Goal: Communication & Community: Connect with others

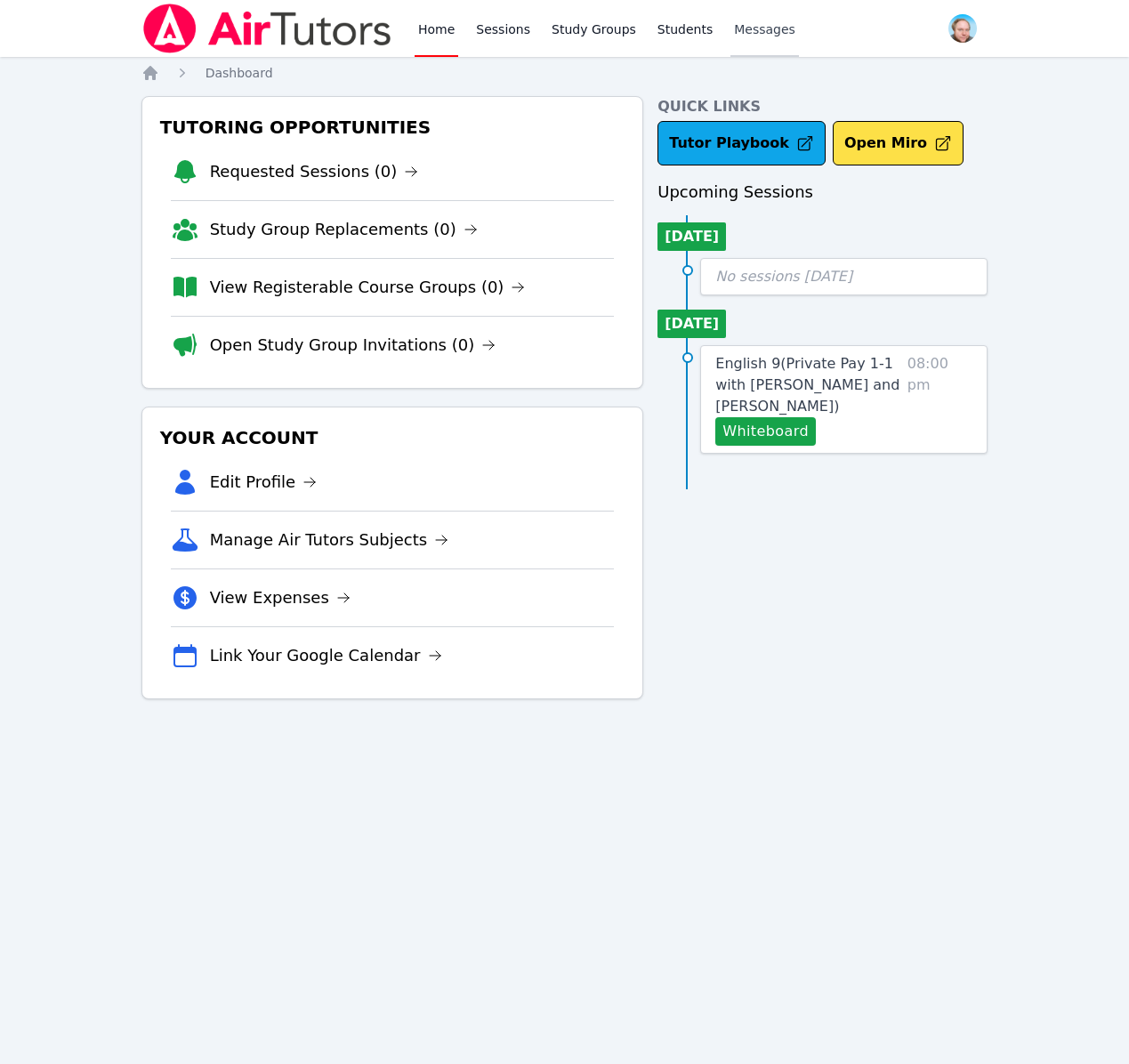
click at [750, 32] on span "Messages" at bounding box center [765, 29] width 62 height 18
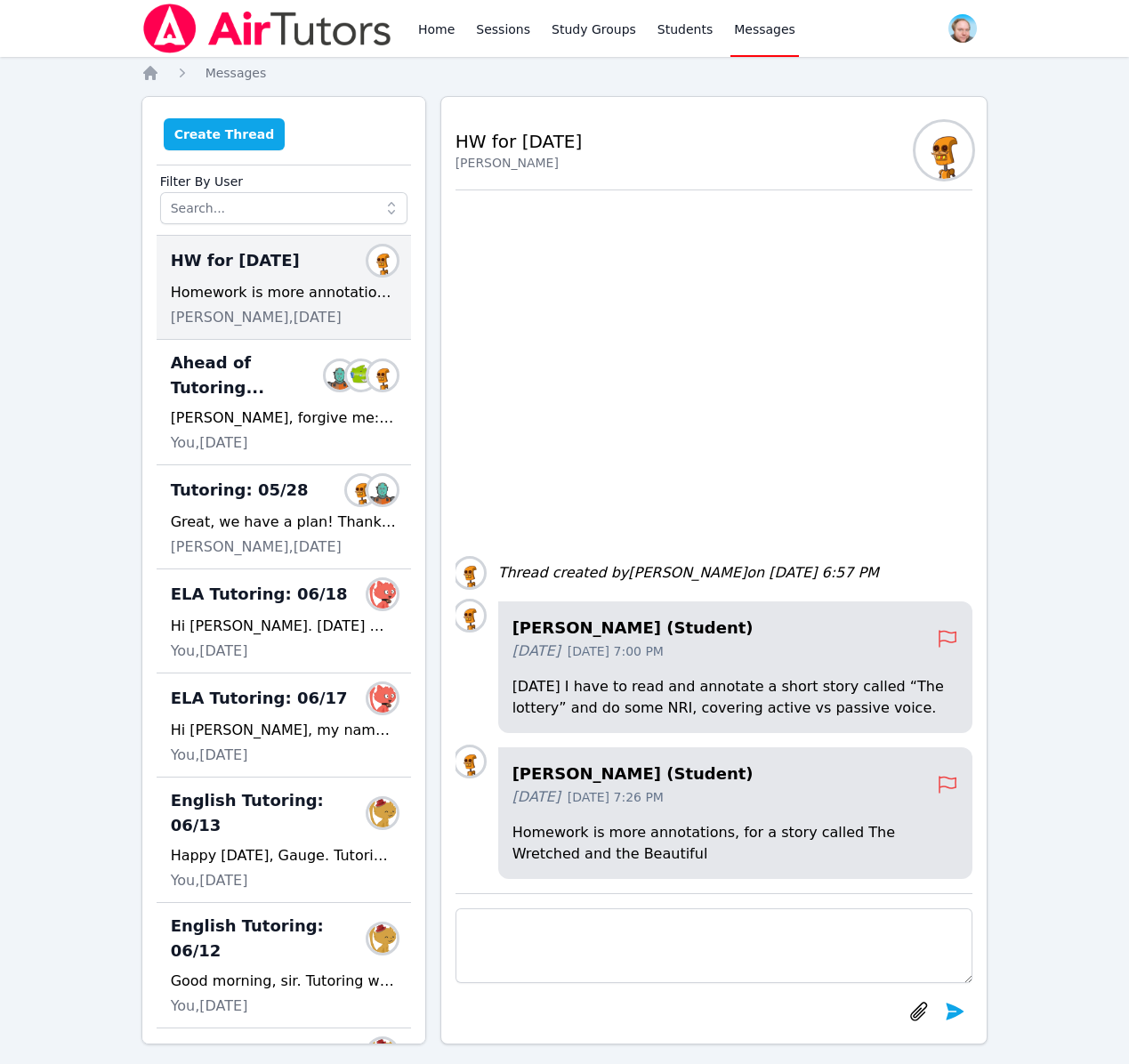
click at [237, 131] on button "Create Thread" at bounding box center [224, 135] width 121 height 32
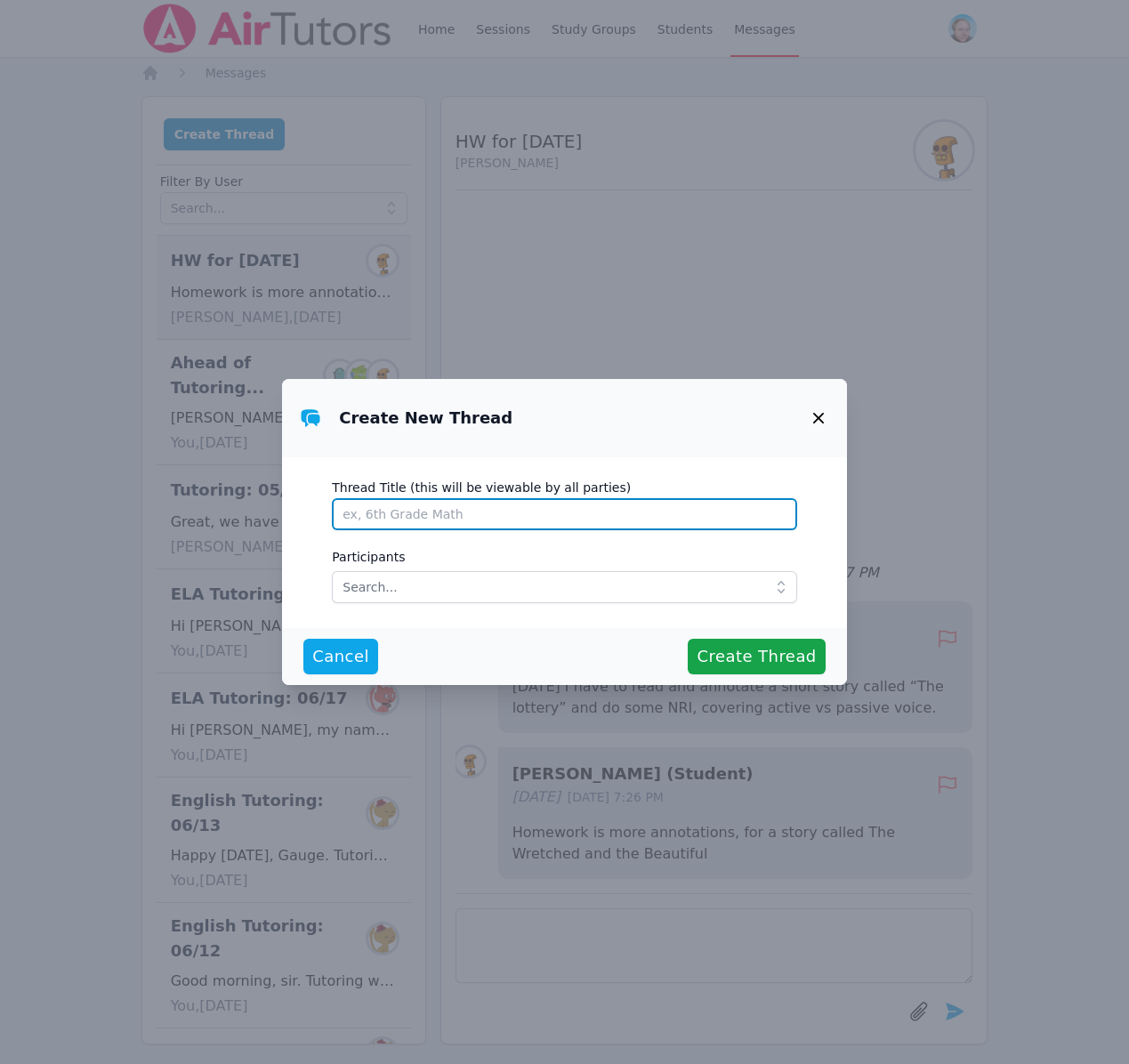
click at [425, 512] on input "Thread Title (this will be viewable by all parties)" at bounding box center [564, 514] width 465 height 32
type input "Tutoring for [DATE] and [DATE]?"
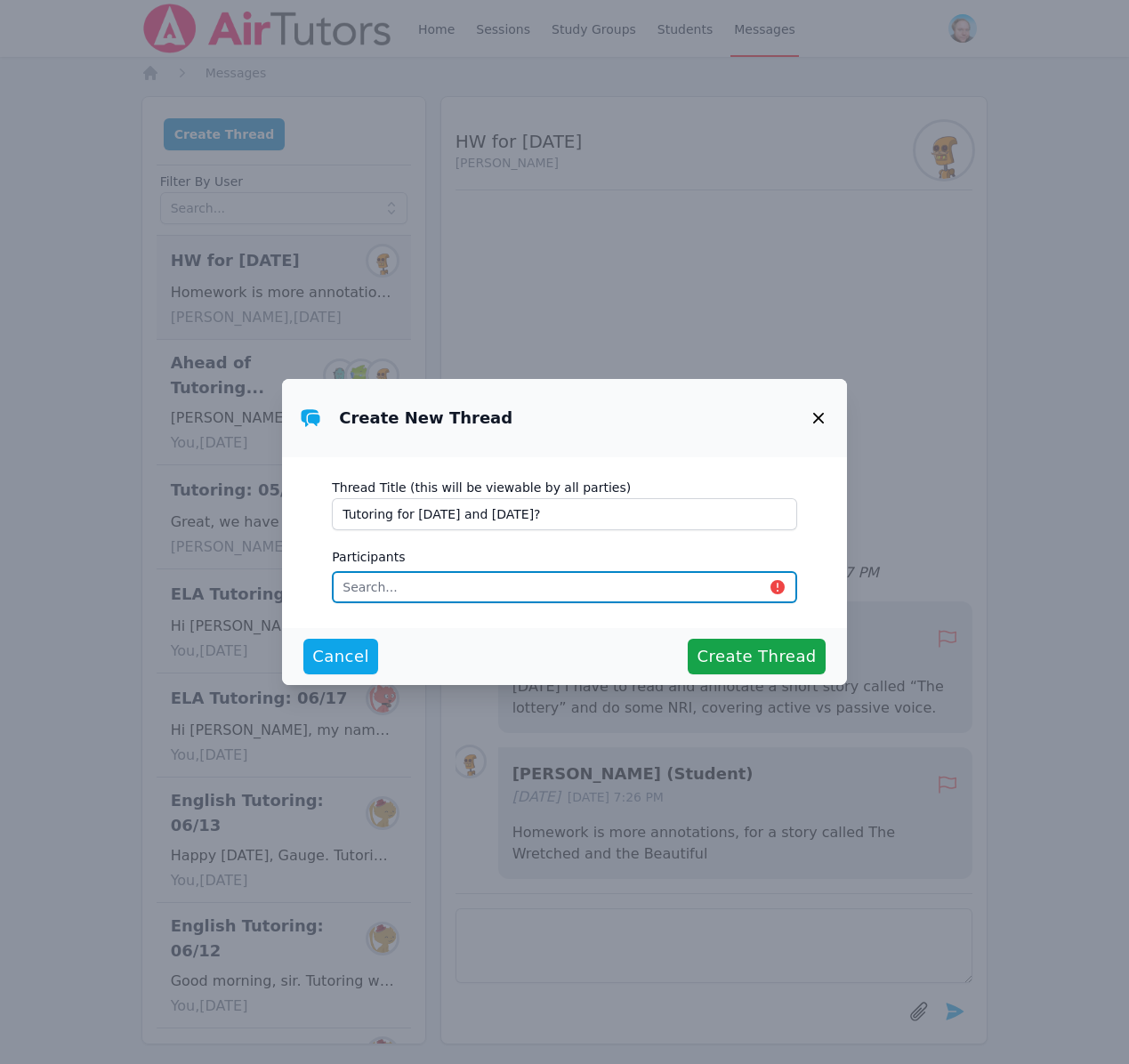
click at [379, 587] on input "text" at bounding box center [564, 587] width 465 height 32
type input "eva"
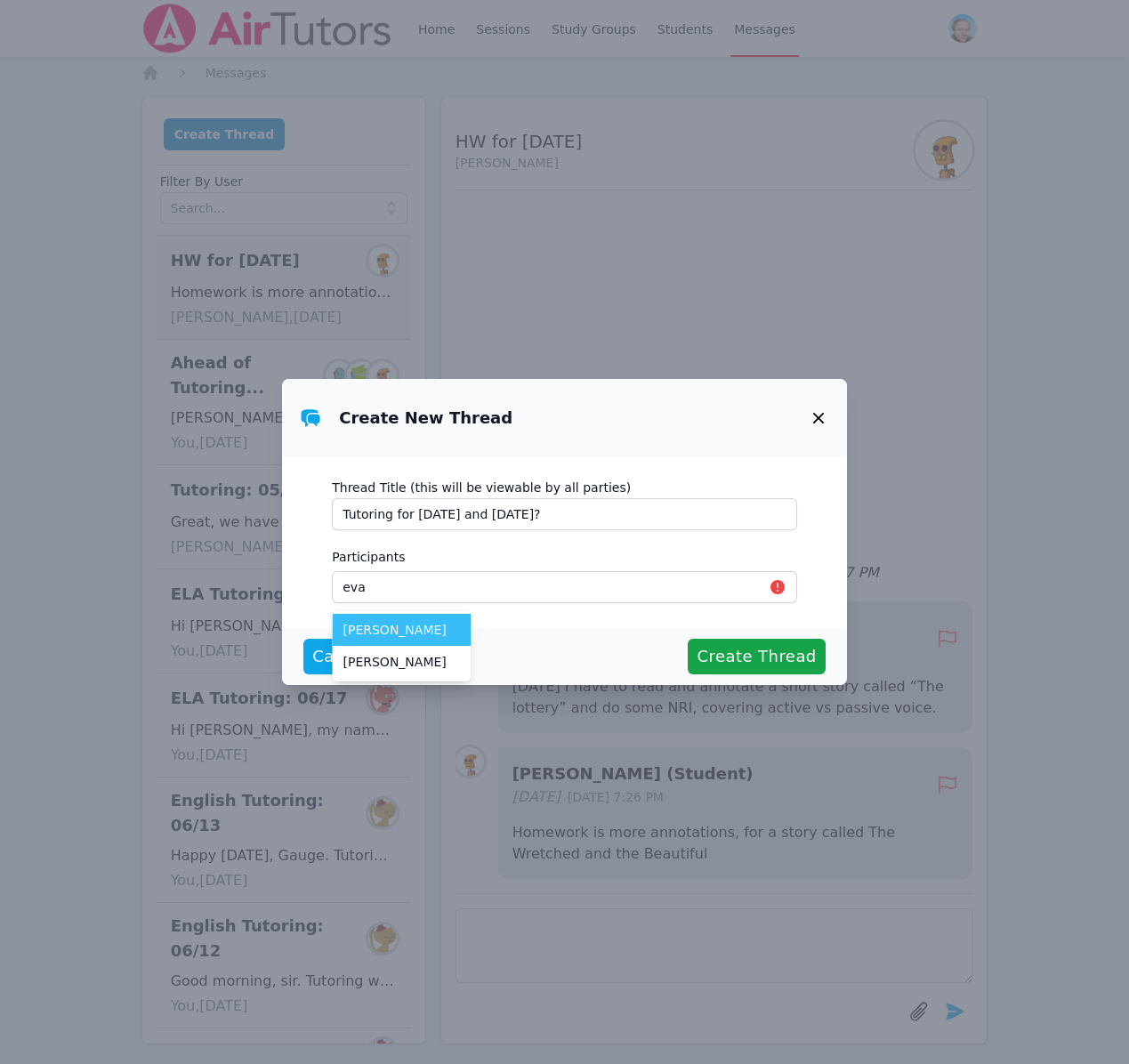
click at [394, 629] on span "[PERSON_NAME]" at bounding box center [402, 629] width 118 height 18
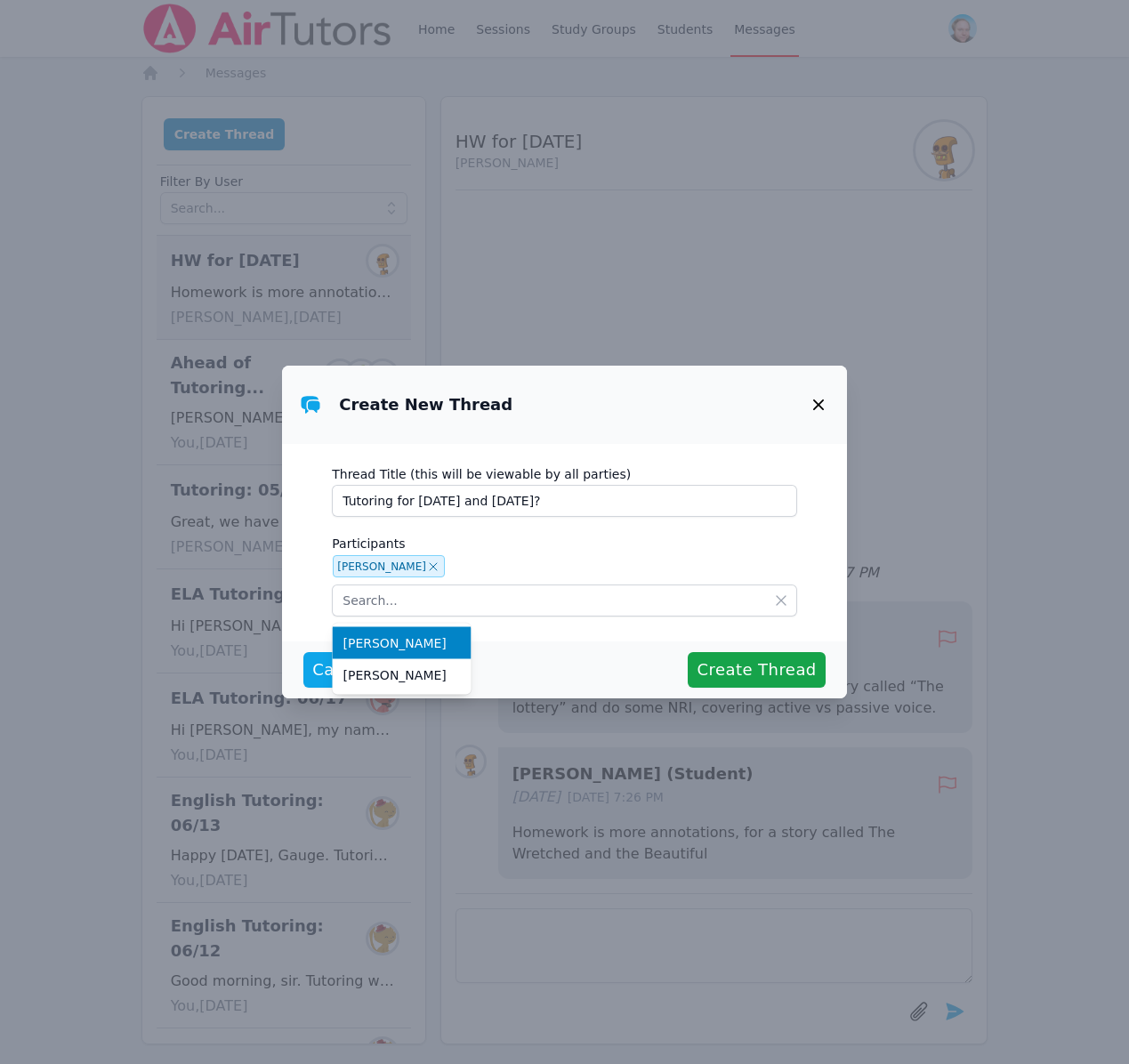
click at [520, 564] on div "[PERSON_NAME]" at bounding box center [564, 568] width 465 height 26
click at [730, 672] on span "Create Thread" at bounding box center [756, 669] width 120 height 25
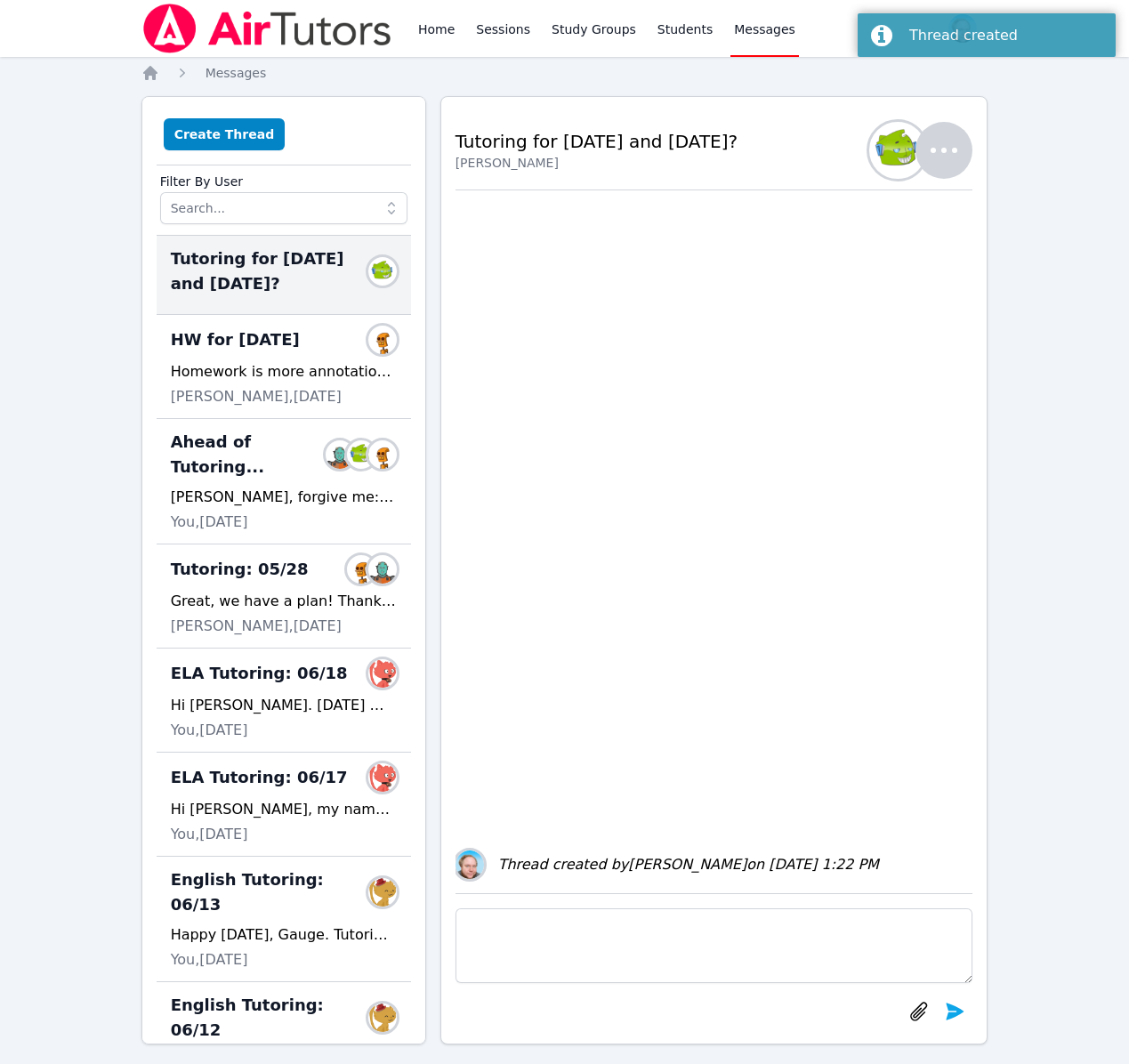
click at [631, 959] on textarea at bounding box center [714, 946] width 518 height 75
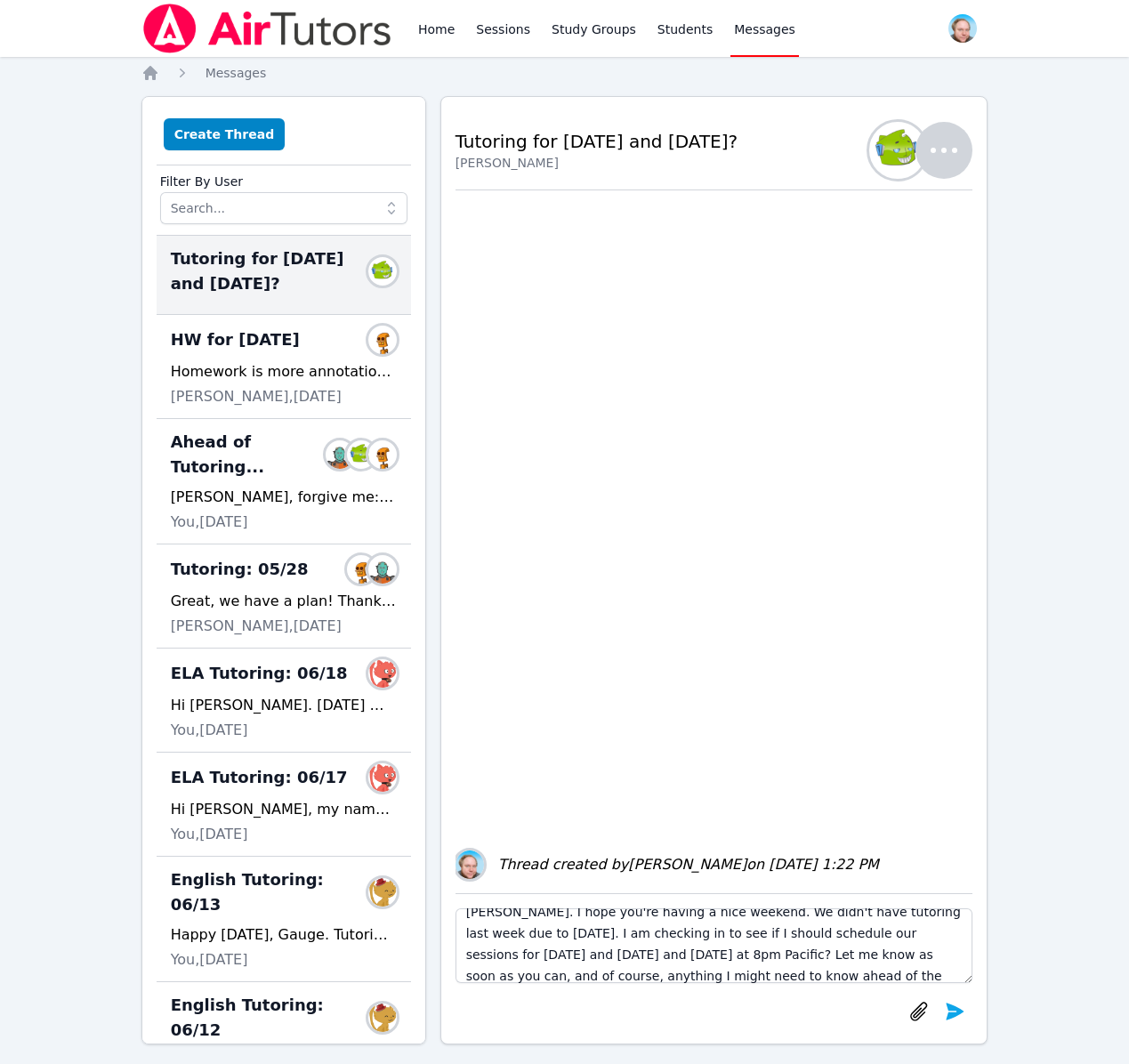
scroll to position [34, 0]
type textarea "[PERSON_NAME]. I hope you're having a nice weekend. We didn't have tutoring las…"
click at [950, 1009] on icon "submit" at bounding box center [955, 1012] width 18 height 17
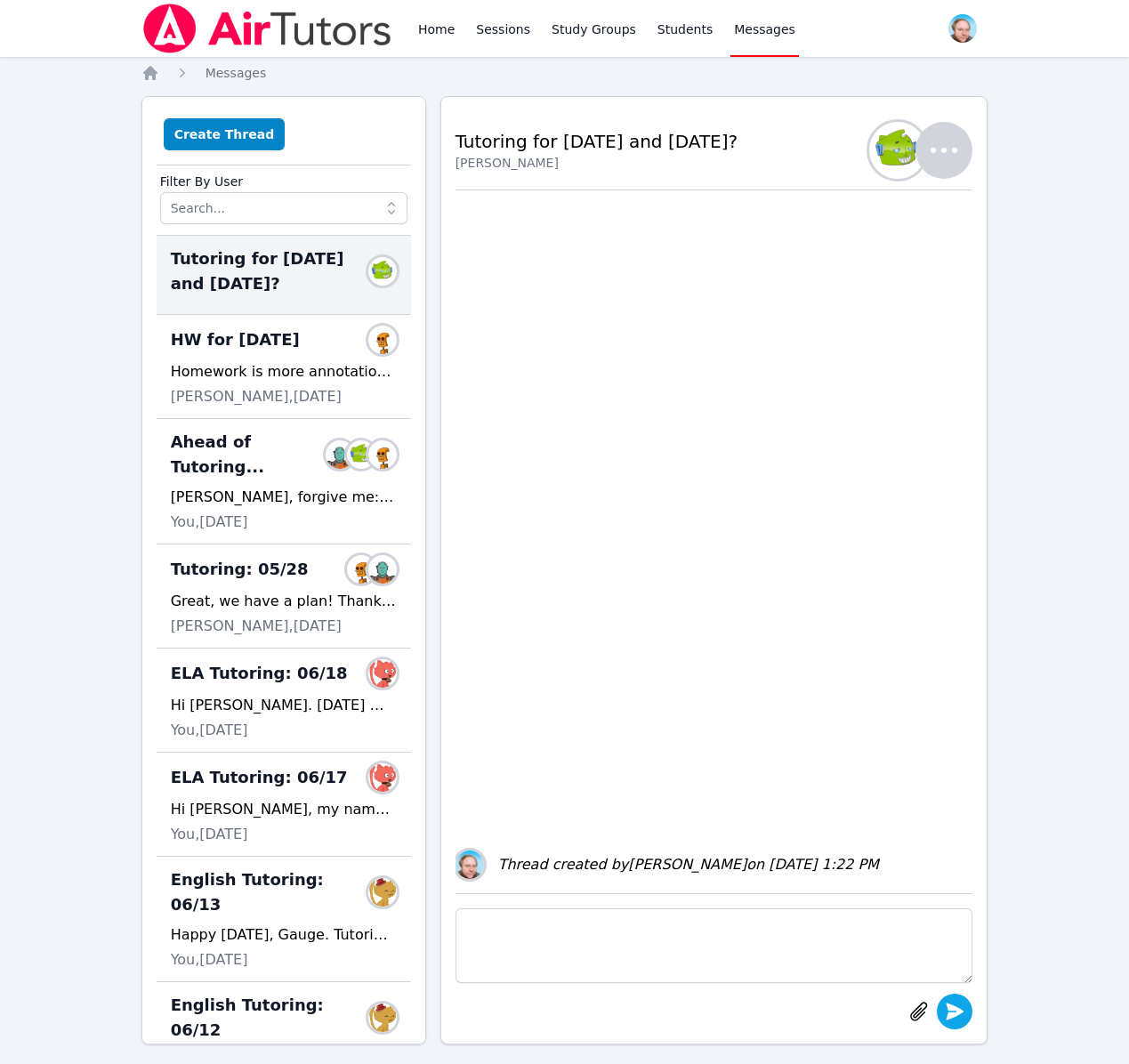
scroll to position [0, 0]
